Goal: Find specific page/section: Find specific page/section

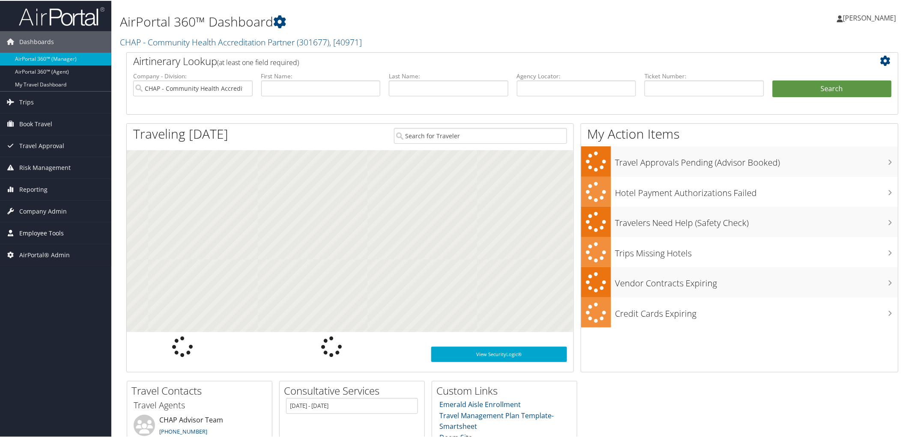
click at [19, 234] on span "Employee Tools" at bounding box center [41, 232] width 45 height 21
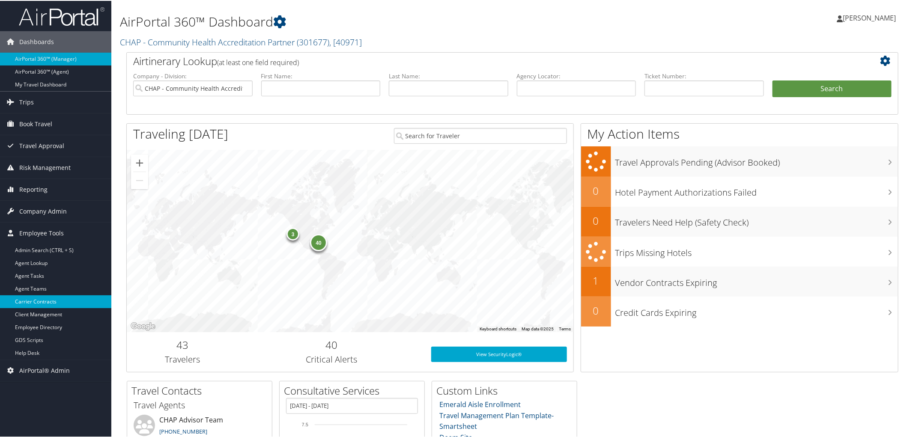
click at [54, 304] on link "Carrier Contracts" at bounding box center [55, 301] width 111 height 13
